Goal: Task Accomplishment & Management: Use online tool/utility

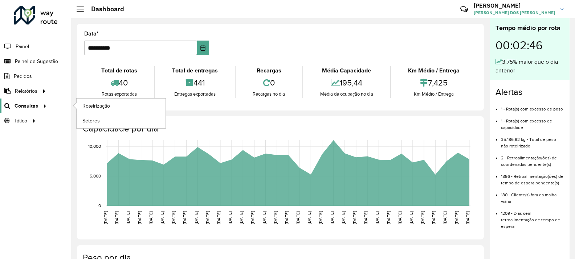
click at [41, 109] on icon at bounding box center [44, 105] width 6 height 11
click at [99, 109] on span "Roteirização" at bounding box center [96, 106] width 29 height 8
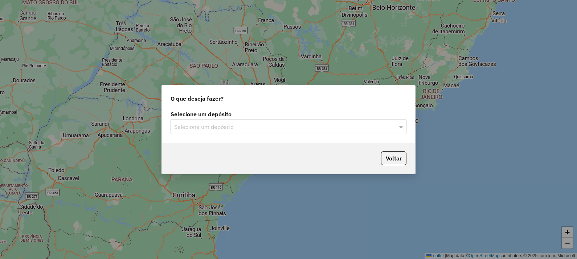
click at [228, 123] on input "text" at bounding box center [281, 127] width 214 height 9
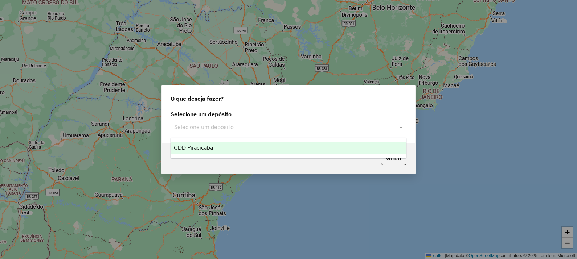
click at [228, 144] on div "CDD Piracicaba" at bounding box center [288, 148] width 235 height 12
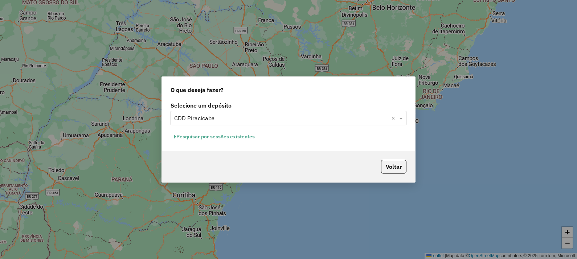
click at [234, 137] on button "Pesquisar por sessões existentes" at bounding box center [213, 136] width 87 height 11
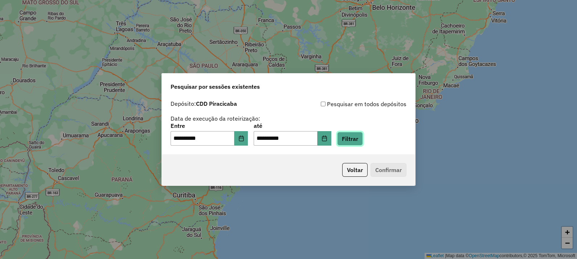
click at [363, 144] on button "Filtrar" at bounding box center [350, 139] width 26 height 14
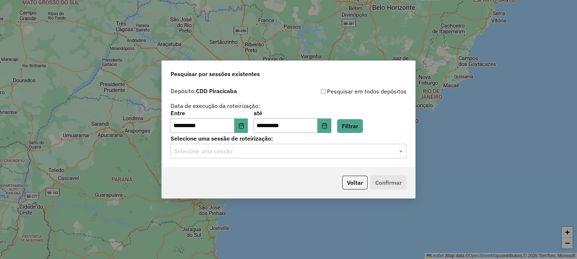
click at [223, 153] on input "text" at bounding box center [281, 151] width 214 height 9
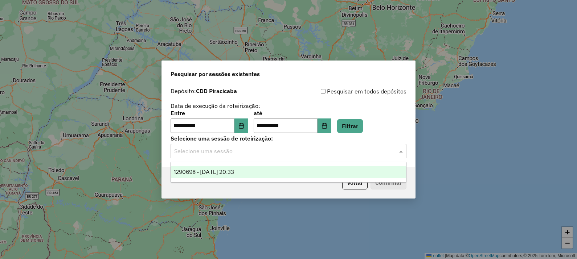
click at [229, 172] on span "1290698 - 08/10/2025 20:33" at bounding box center [204, 172] width 60 height 6
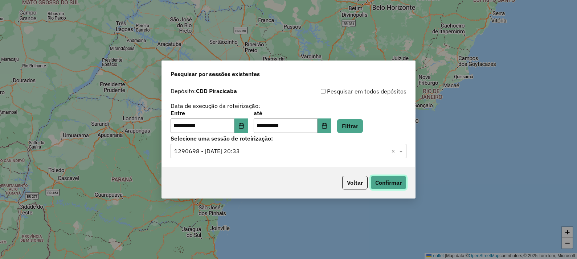
click at [391, 177] on button "Confirmar" at bounding box center [388, 183] width 36 height 14
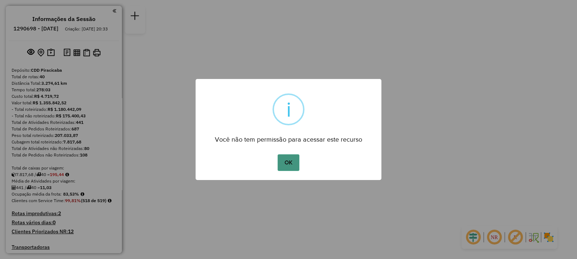
click at [290, 160] on button "OK" at bounding box center [287, 163] width 21 height 17
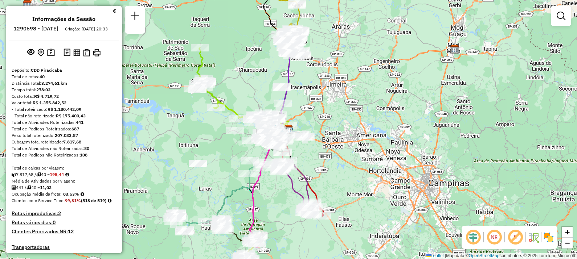
click at [496, 240] on em at bounding box center [493, 237] width 17 height 17
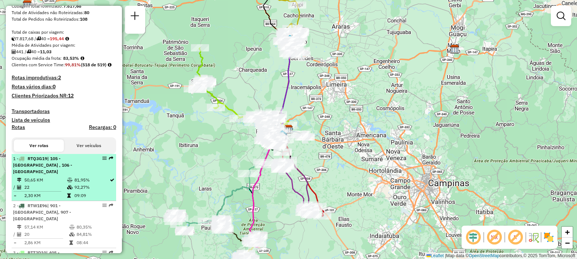
select select "**********"
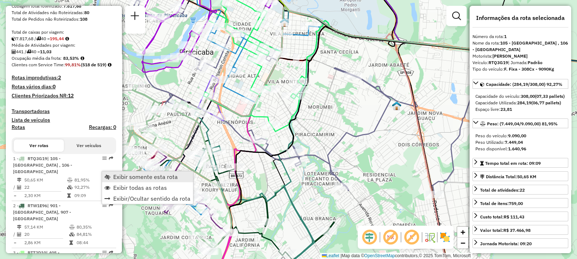
click at [144, 176] on span "Exibir somente esta rota" at bounding box center [145, 177] width 65 height 6
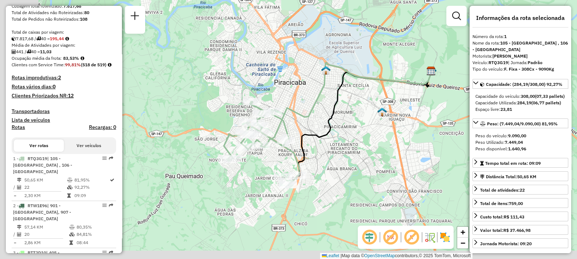
drag, startPoint x: 285, startPoint y: 149, endPoint x: 326, endPoint y: 134, distance: 43.9
click at [326, 134] on icon at bounding box center [357, 127] width 149 height 112
